Goal: Browse casually: Explore the website without a specific task or goal

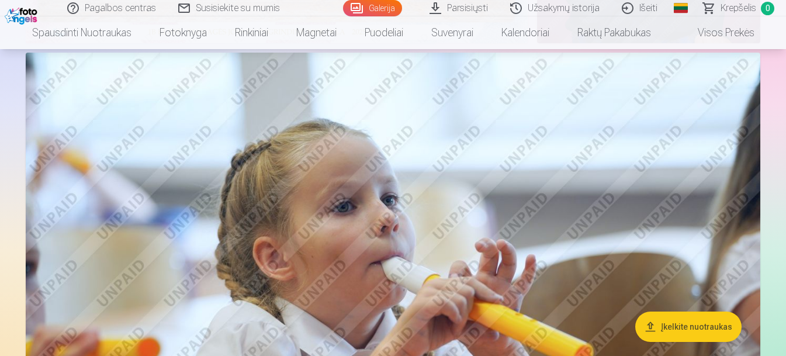
scroll to position [444, 0]
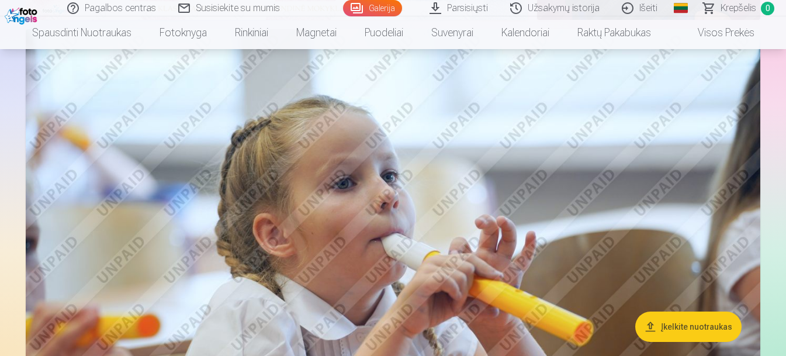
click at [475, 303] on img at bounding box center [393, 274] width 735 height 490
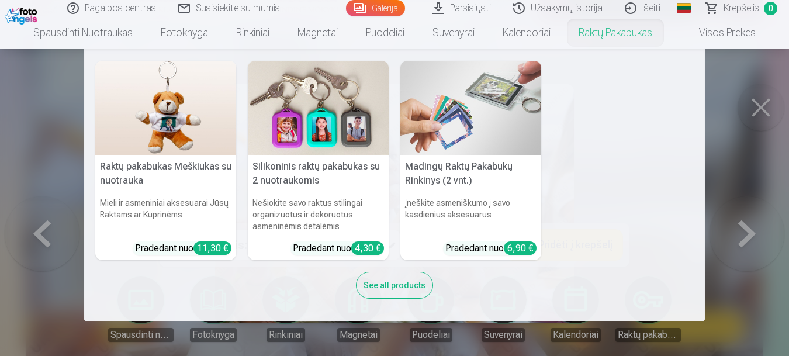
click at [765, 101] on nav "Raktų pakabukas Meškiukas su nuotrauka Mieli ir asmeniniai aksesuarai Jūsų Rakt…" at bounding box center [394, 185] width 789 height 272
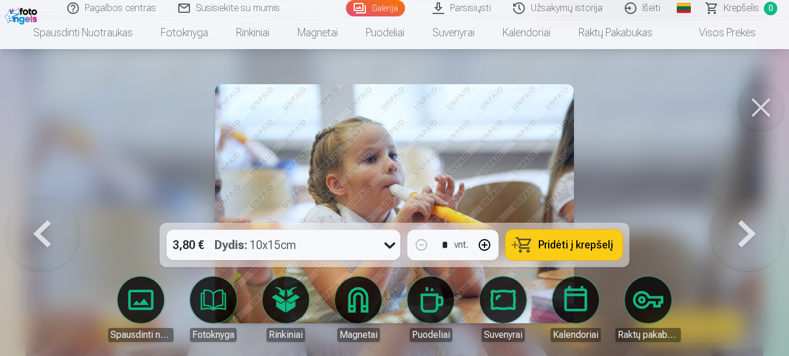
click at [757, 108] on button at bounding box center [760, 107] width 47 height 47
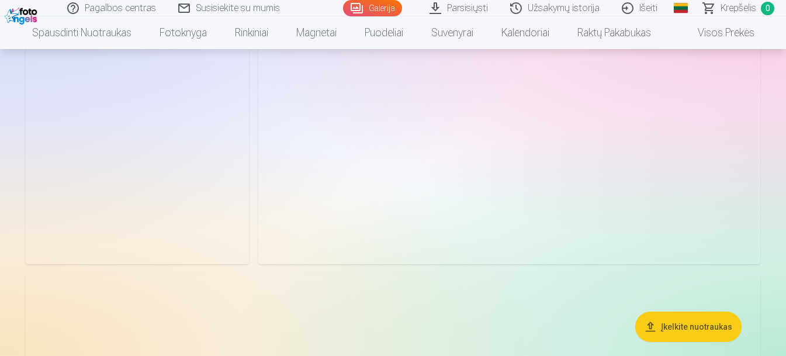
scroll to position [5188, 0]
